Goal: Check status: Check status

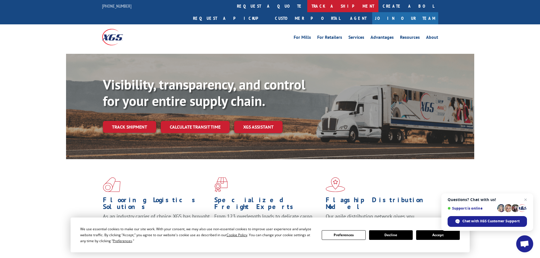
click at [307, 6] on link "track a shipment" at bounding box center [342, 6] width 71 height 12
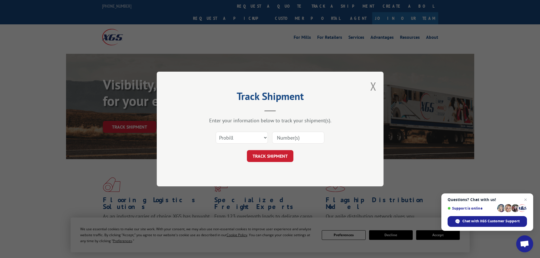
click at [295, 137] on input at bounding box center [298, 138] width 52 height 12
paste input "17608701"
type input "17608701"
click at [290, 150] on button "TRACK SHIPMENT" at bounding box center [270, 156] width 47 height 12
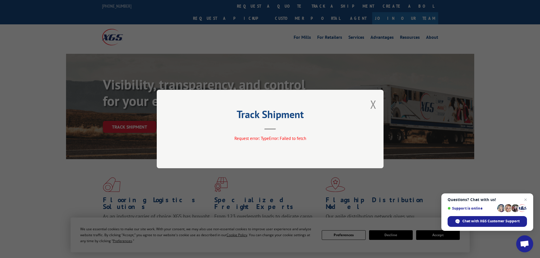
click at [371, 134] on div "Track Shipment Request error: TypeError: Failed to fetch" at bounding box center [270, 129] width 227 height 79
click at [378, 104] on div "Track Shipment Request error: TypeError: Failed to fetch" at bounding box center [270, 129] width 227 height 79
click at [371, 103] on button "Close modal" at bounding box center [373, 104] width 6 height 15
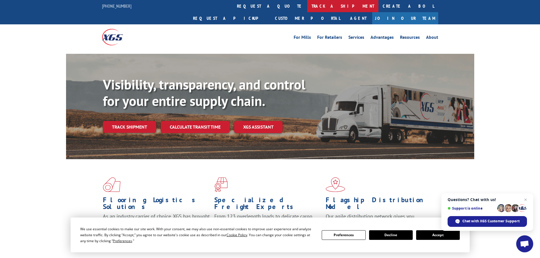
click at [307, 7] on link "track a shipment" at bounding box center [342, 6] width 71 height 12
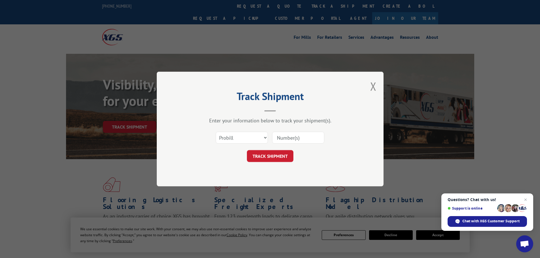
drag, startPoint x: 296, startPoint y: 141, endPoint x: 287, endPoint y: 141, distance: 9.4
click at [296, 141] on input at bounding box center [298, 138] width 52 height 12
paste input "17608701"
type input "17608701"
click at [272, 157] on button "TRACK SHIPMENT" at bounding box center [270, 156] width 47 height 12
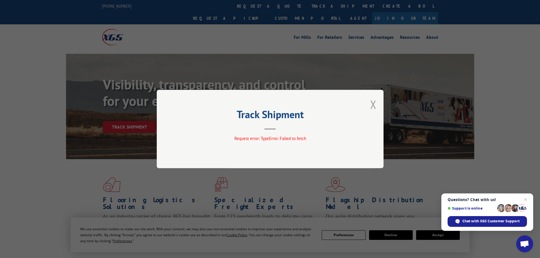
click at [375, 104] on button "Close modal" at bounding box center [373, 104] width 6 height 15
